Goal: Browse casually

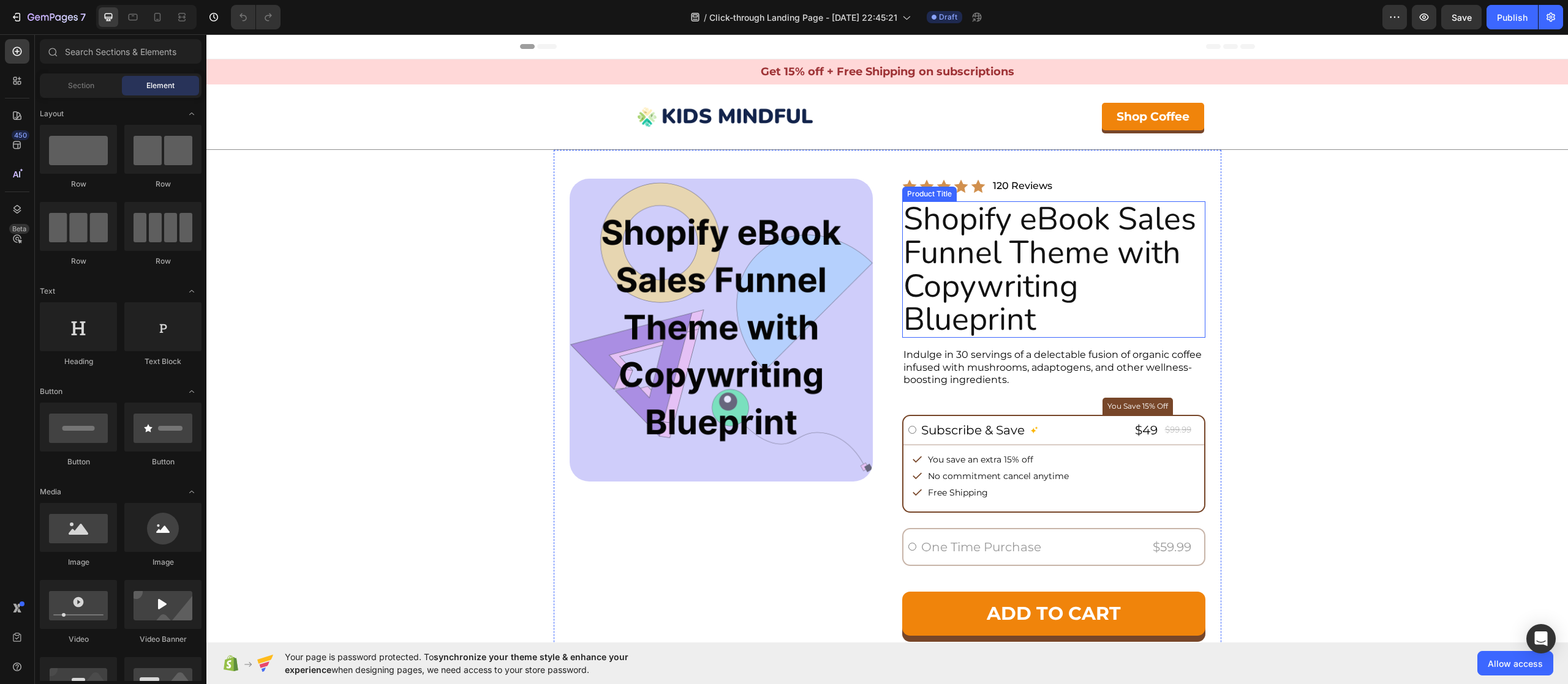
click at [920, 244] on h2 "Shopify eBook Sales Funnel Theme with Copywriting Blueprint" at bounding box center [1054, 269] width 303 height 135
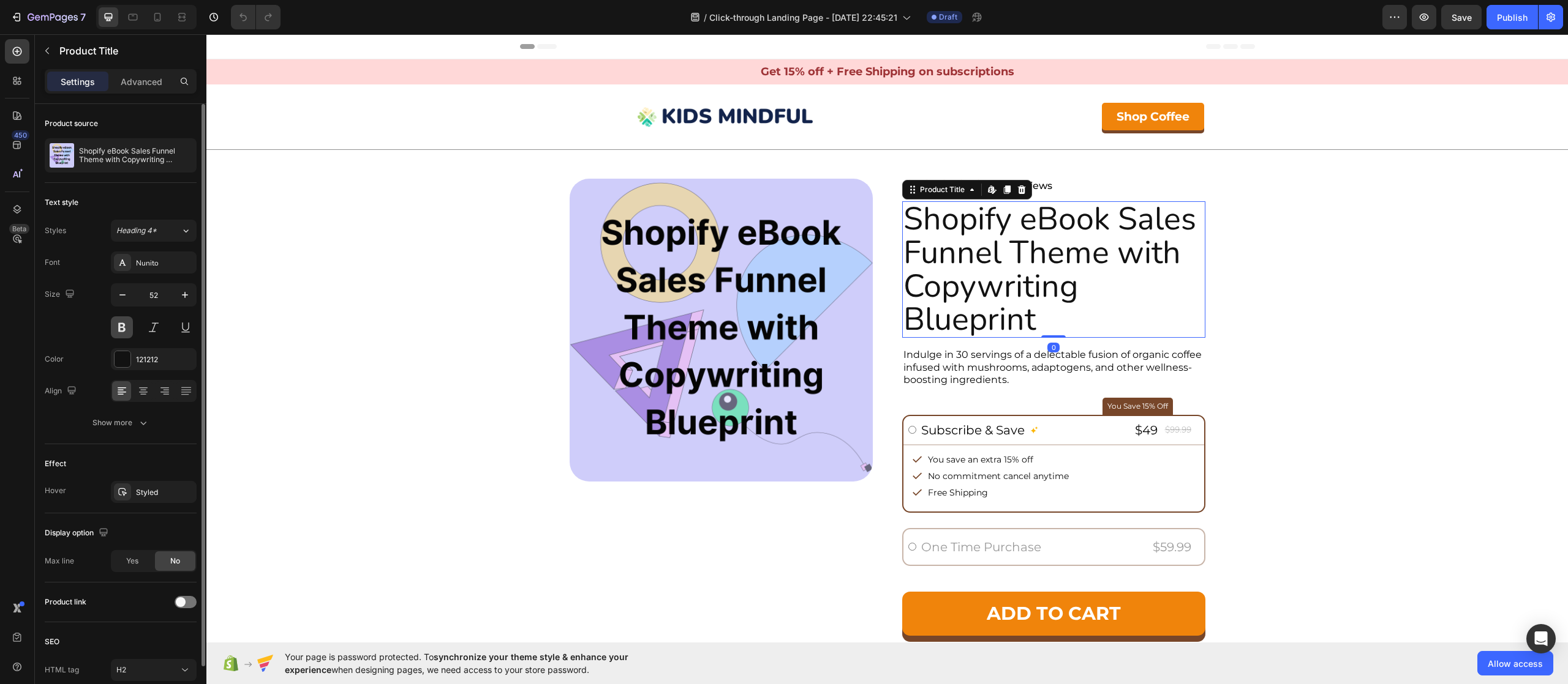
click at [131, 328] on button at bounding box center [122, 328] width 22 height 22
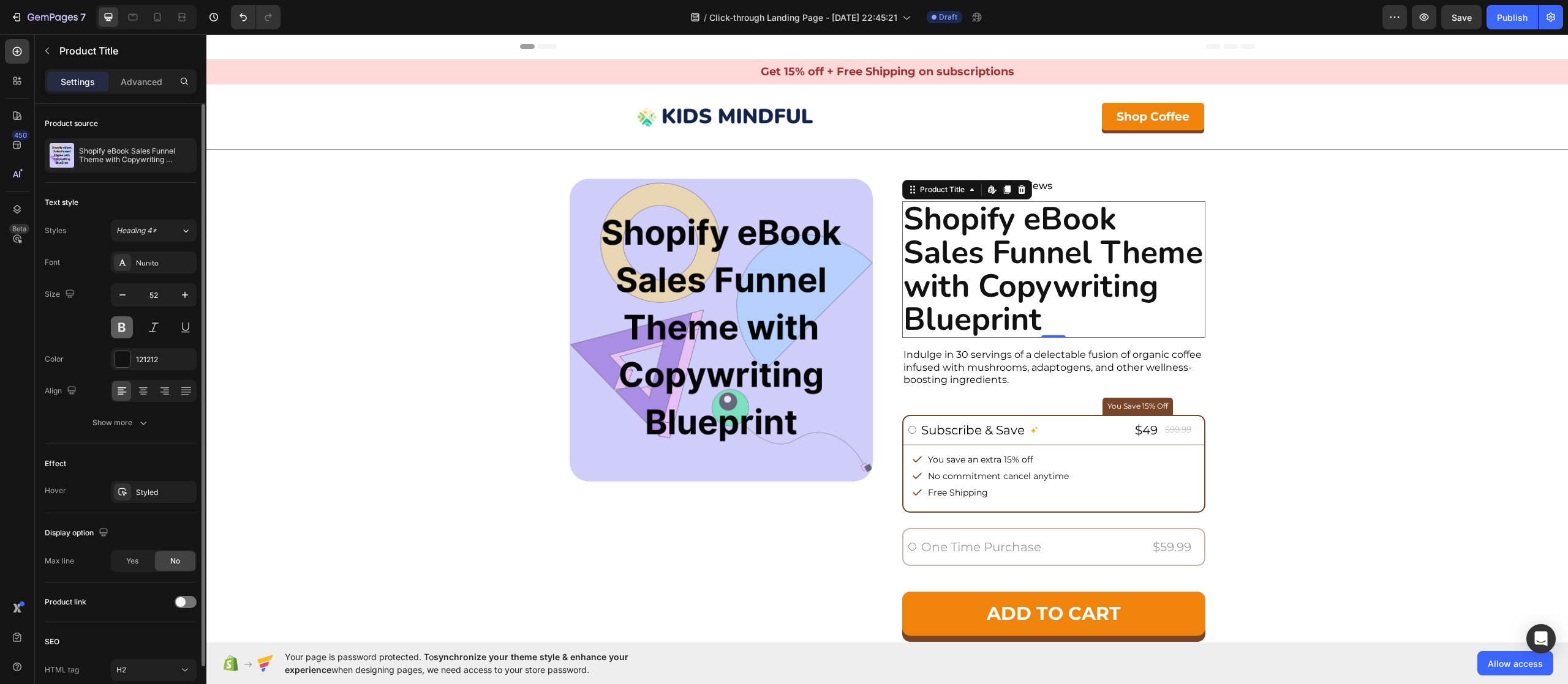
click at [131, 328] on button at bounding box center [122, 328] width 22 height 22
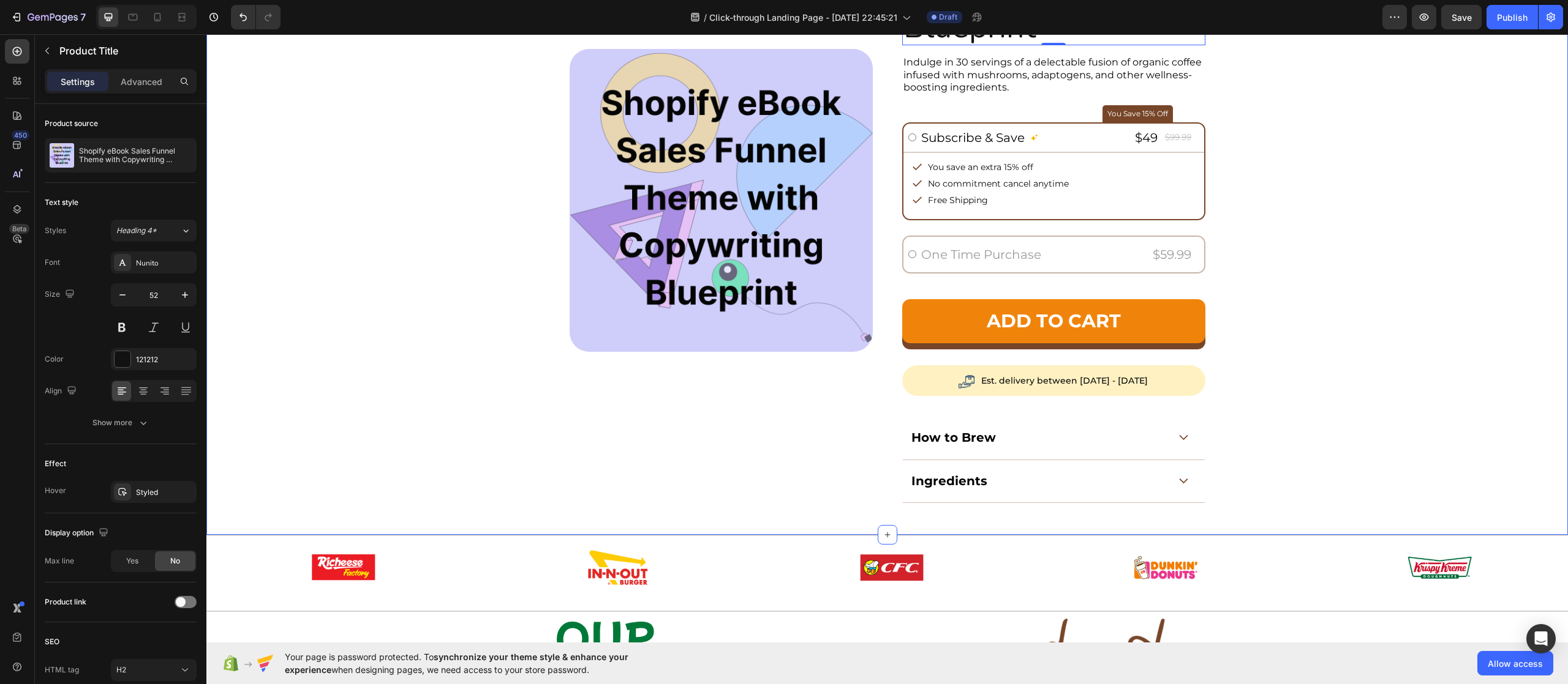
scroll to position [612, 0]
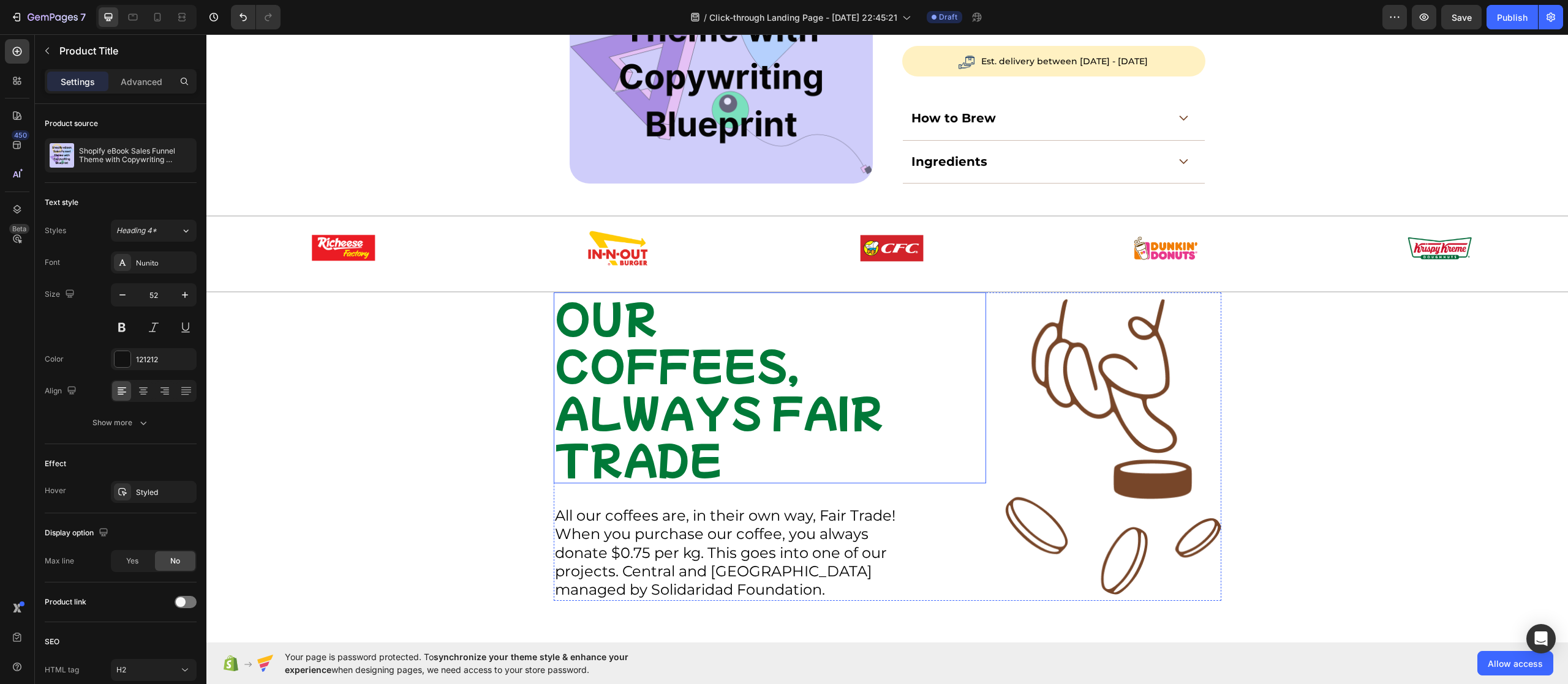
click at [682, 347] on h2 "OUR COFFEES, ALWAYS FAIR TRADE" at bounding box center [723, 388] width 339 height 191
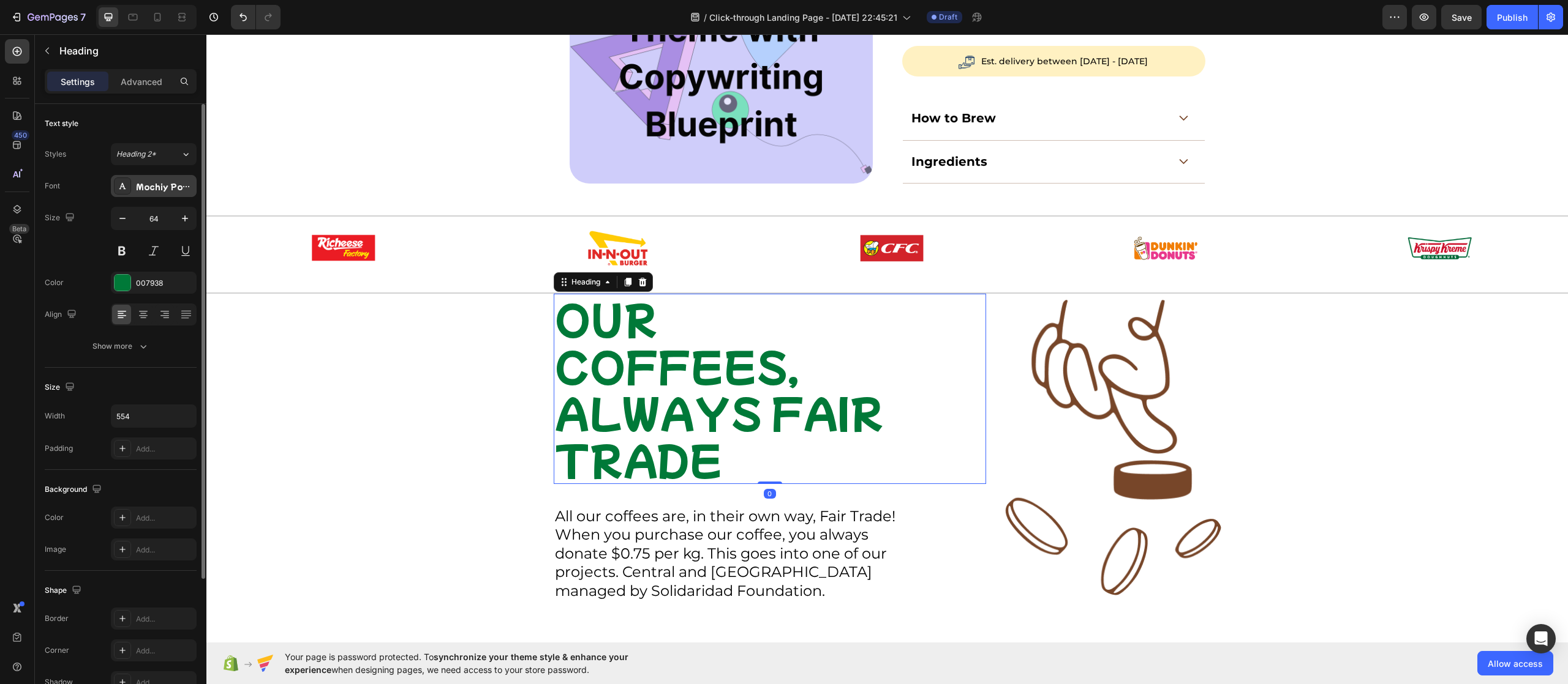
click at [169, 187] on div "Mochiy Pop One" at bounding box center [165, 187] width 58 height 11
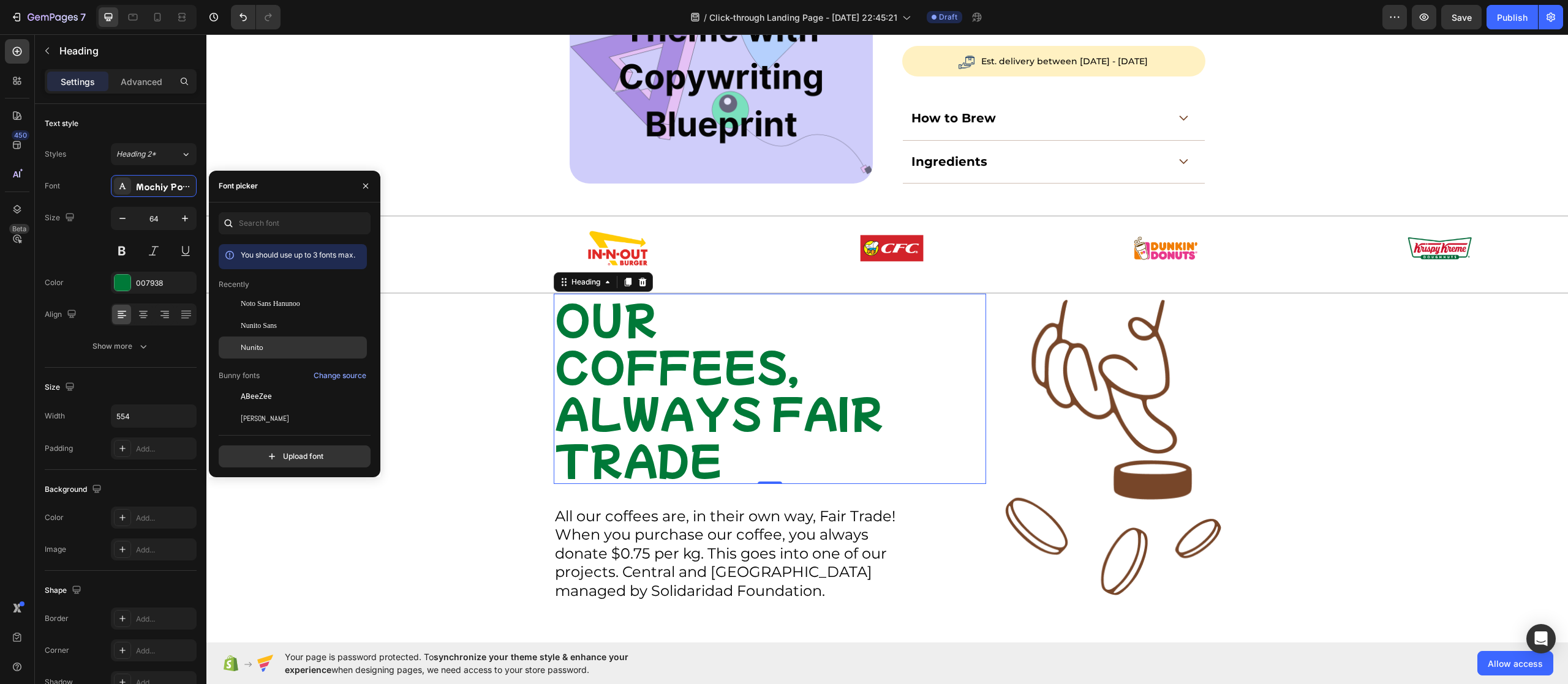
click at [268, 340] on div "Nunito" at bounding box center [293, 348] width 149 height 22
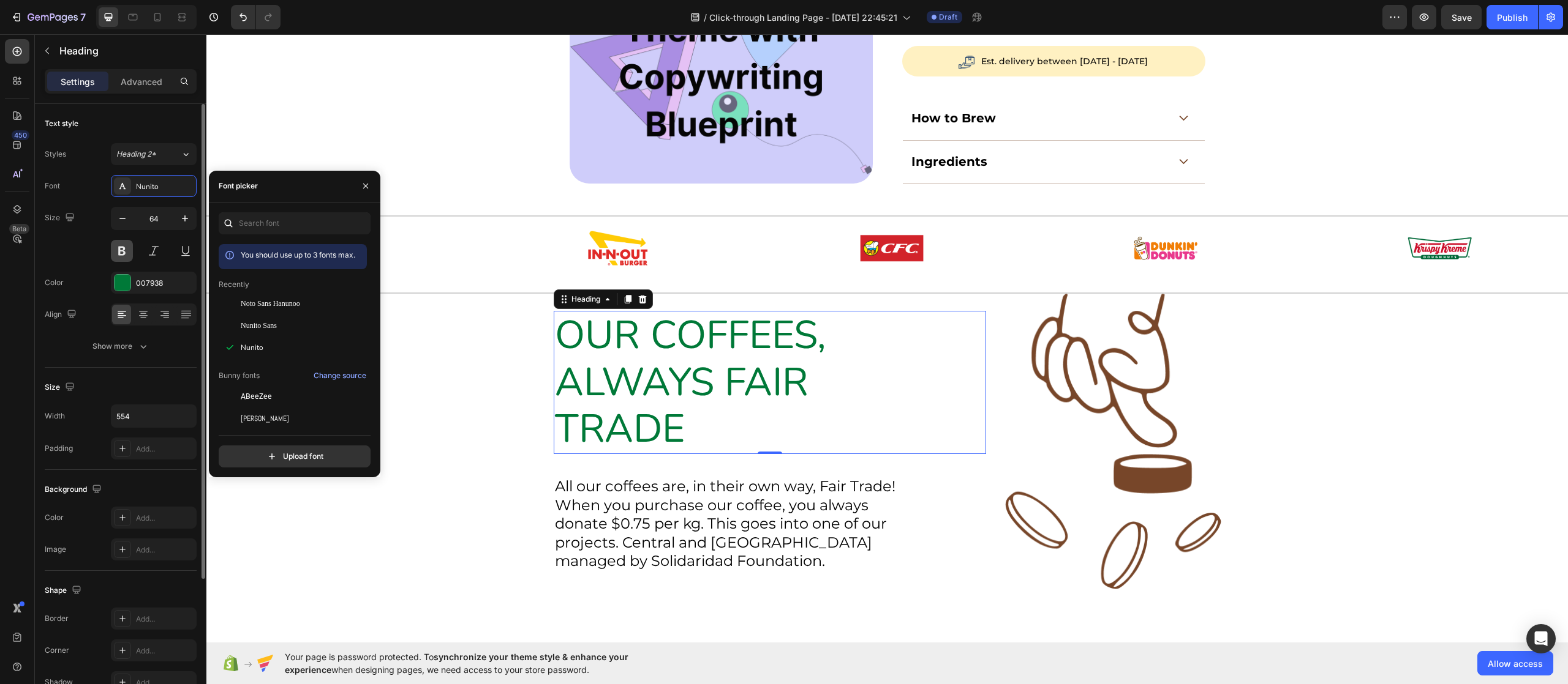
click at [125, 255] on button at bounding box center [122, 251] width 22 height 22
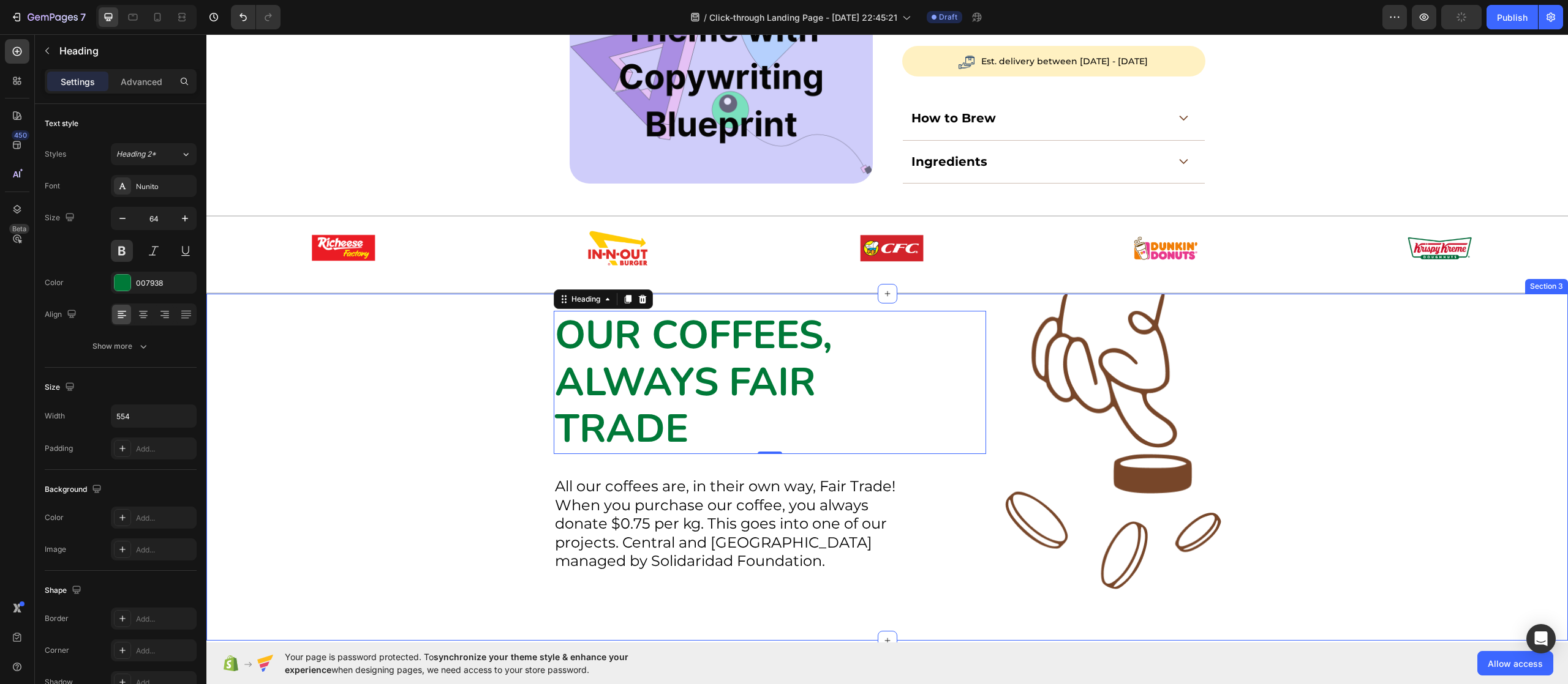
click at [344, 427] on div "OUR COFFEES, ALWAYS FAIR TRADE Heading 0 All our coffees are, in their own way,…" at bounding box center [887, 441] width 1330 height 295
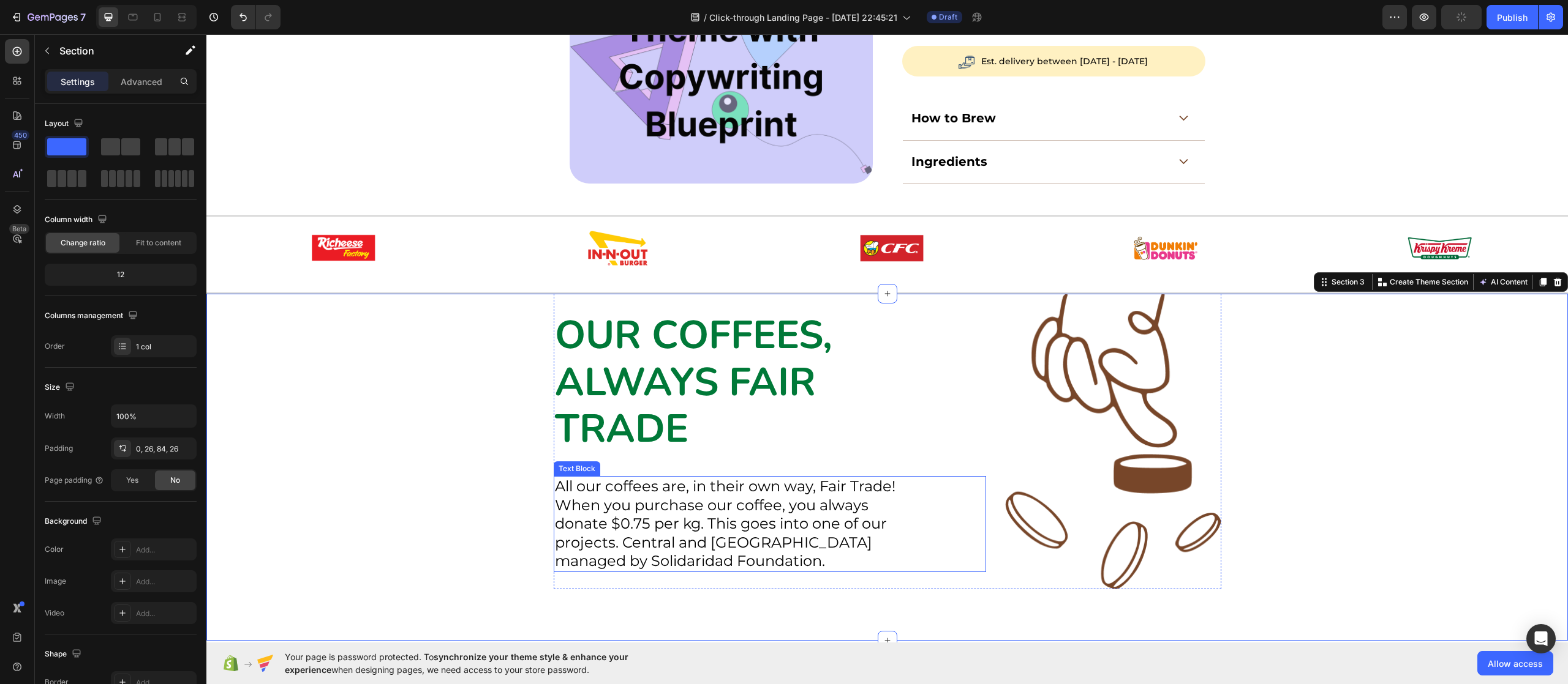
click at [696, 520] on p "All our coffees are, in their own way, Fair Trade! When you purchase our coffee…" at bounding box center [730, 524] width 350 height 93
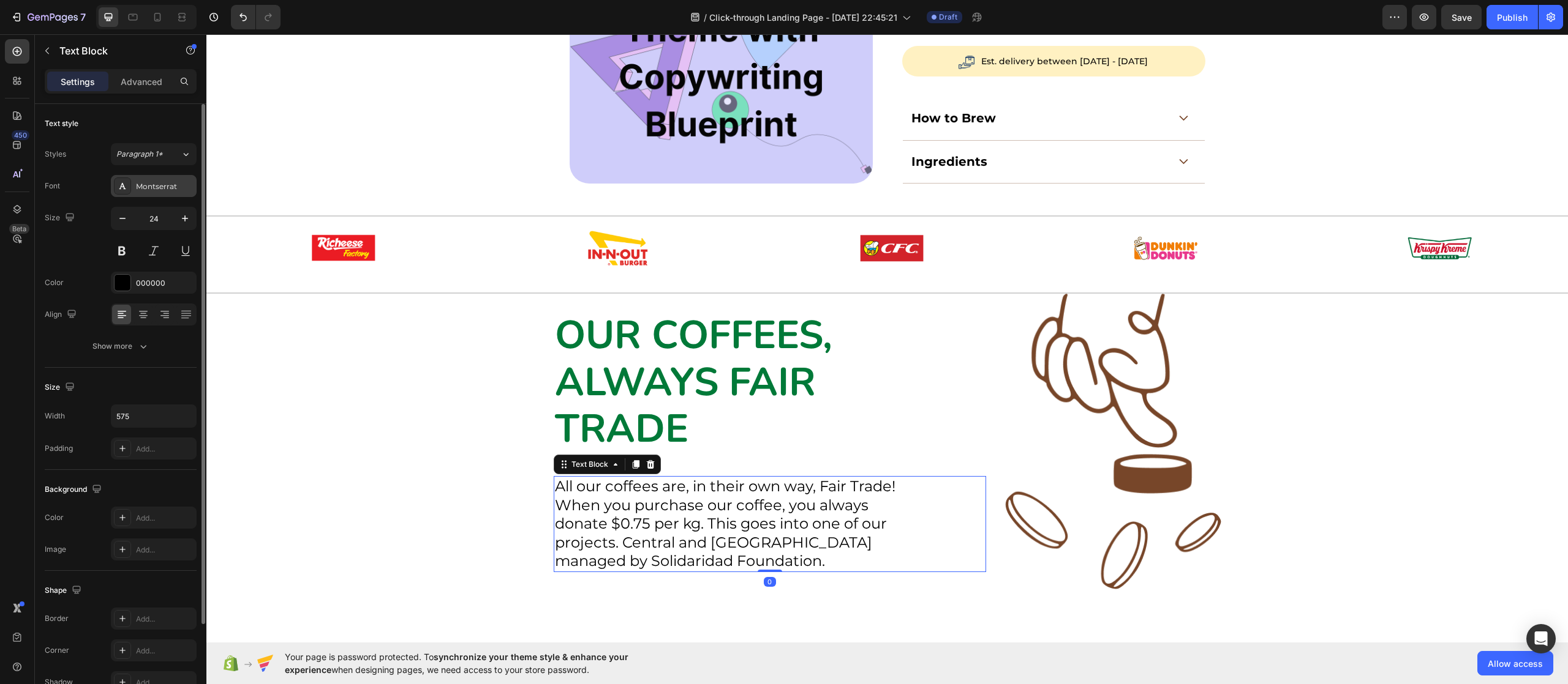
click at [166, 193] on div "Montserrat" at bounding box center [154, 186] width 86 height 22
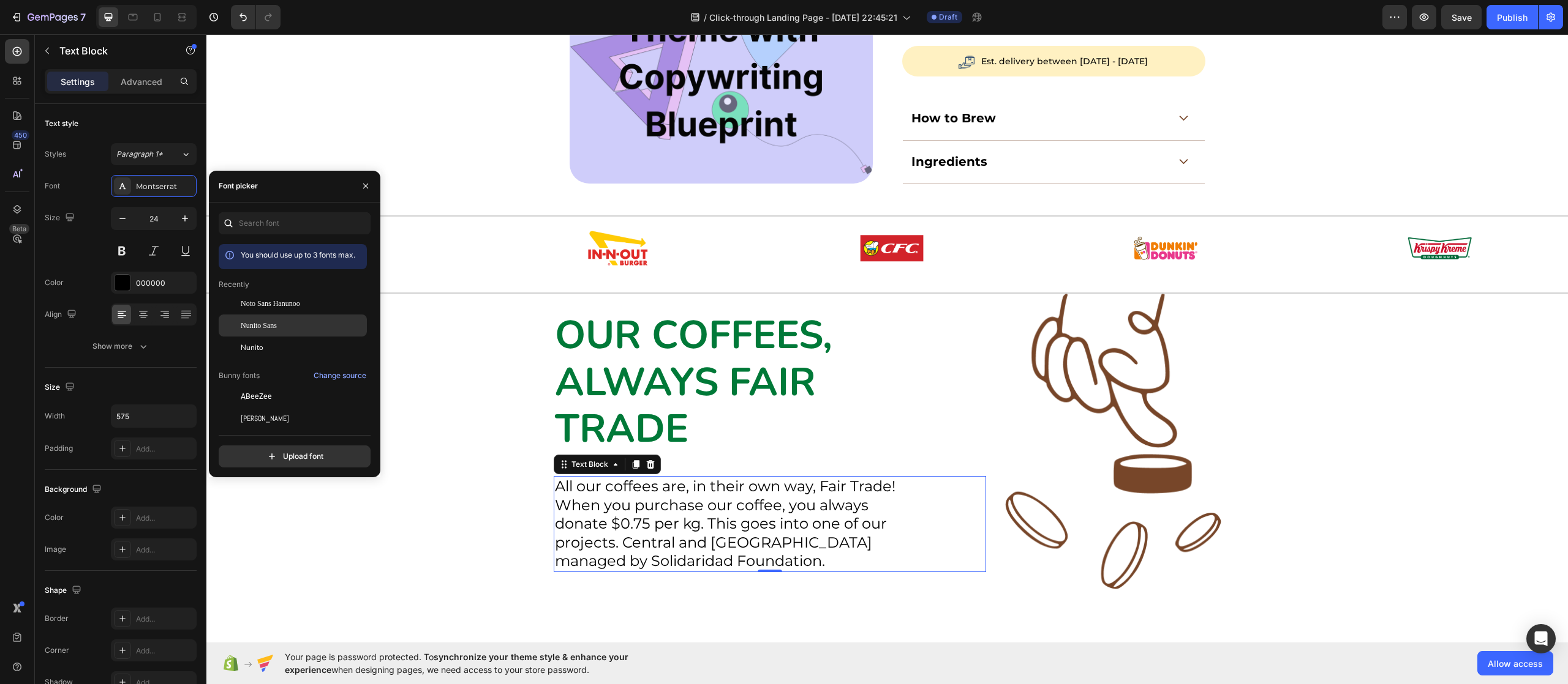
click at [275, 324] on span "Nunito Sans" at bounding box center [258, 326] width 36 height 11
click at [358, 548] on div "OUR COFFEES, ALWAYS FAIR TRADE Heading All our coffees are, in their own way, F…" at bounding box center [887, 441] width 1330 height 295
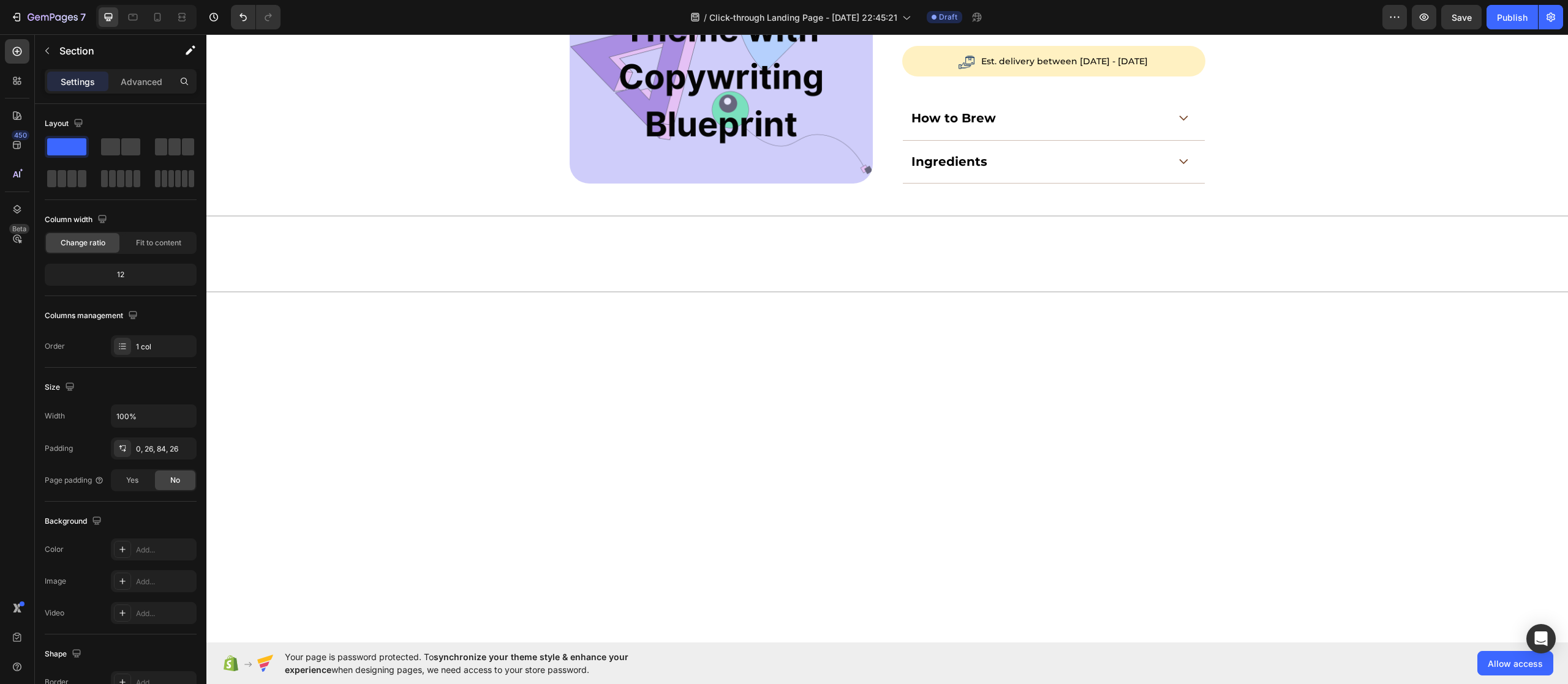
scroll to position [0, 0]
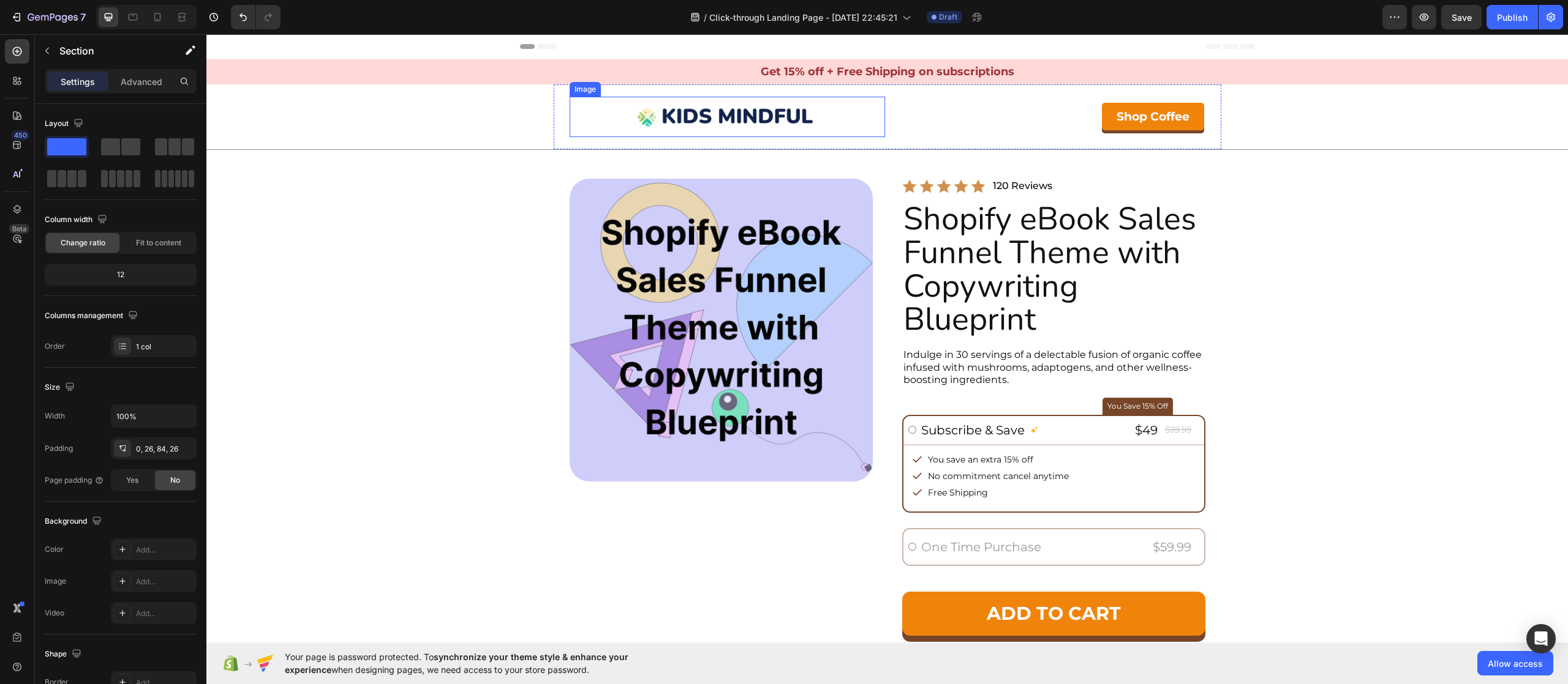
click at [706, 109] on img at bounding box center [727, 117] width 189 height 40
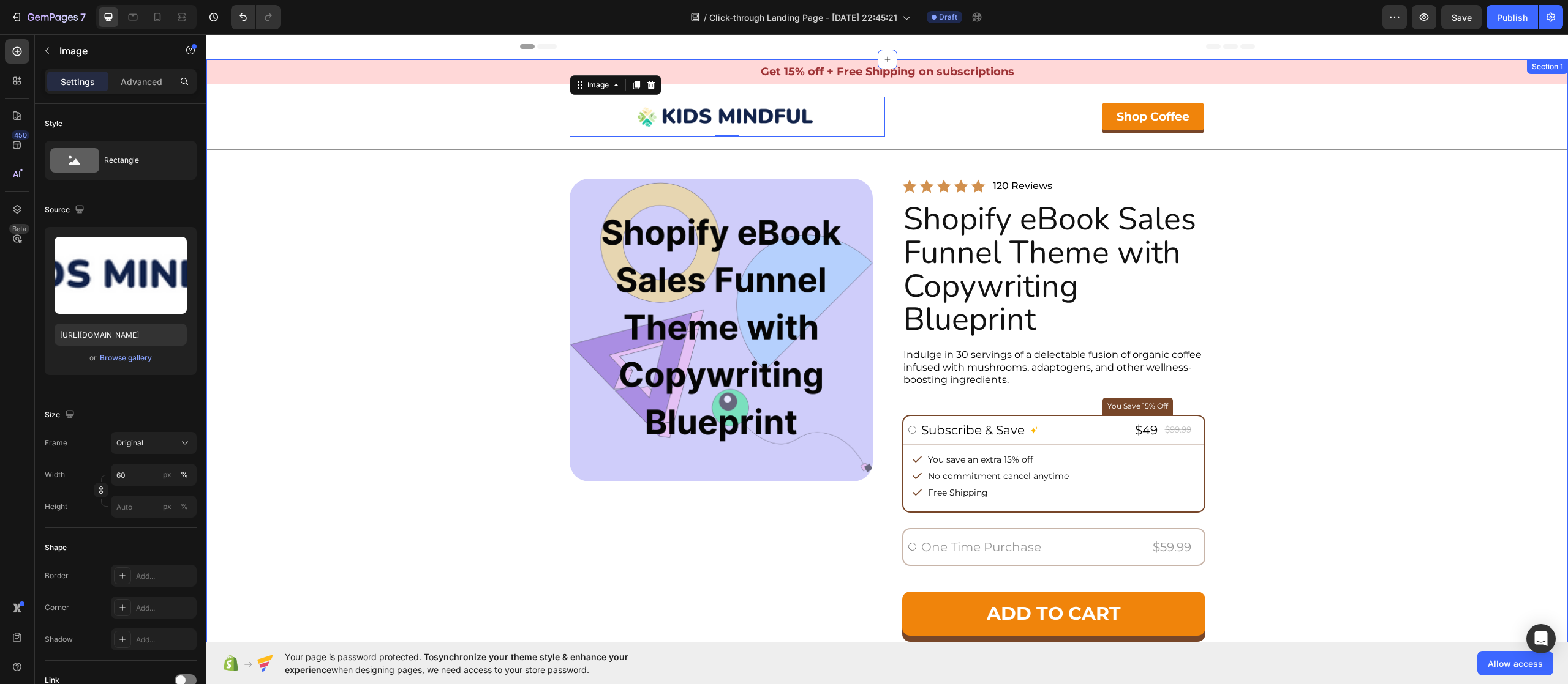
click at [488, 301] on div "Get 15% off + Free Shipping on subscriptions Text Block Image 0 Shop Coffee But…" at bounding box center [887, 428] width 1361 height 736
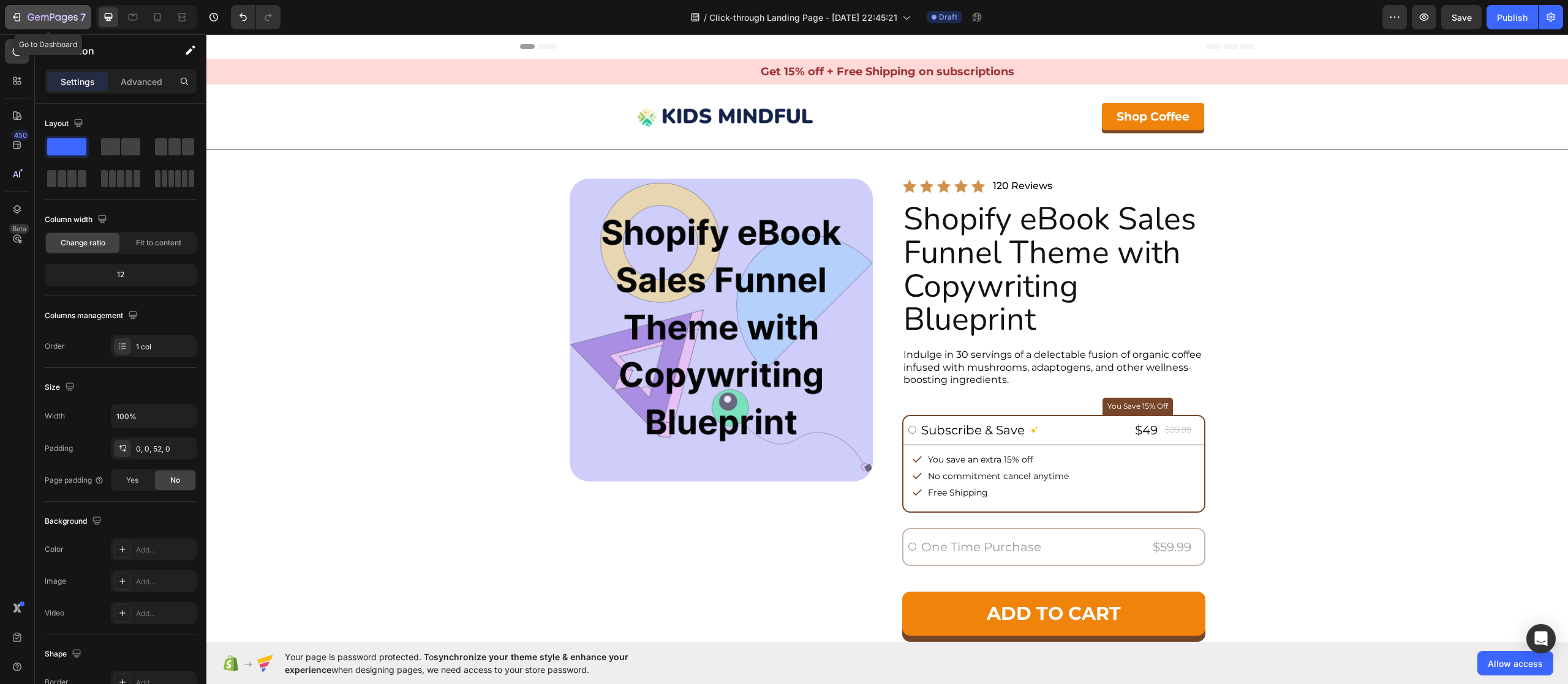
click at [16, 22] on icon "button" at bounding box center [16, 17] width 12 height 12
